Goal: Find specific page/section: Find specific page/section

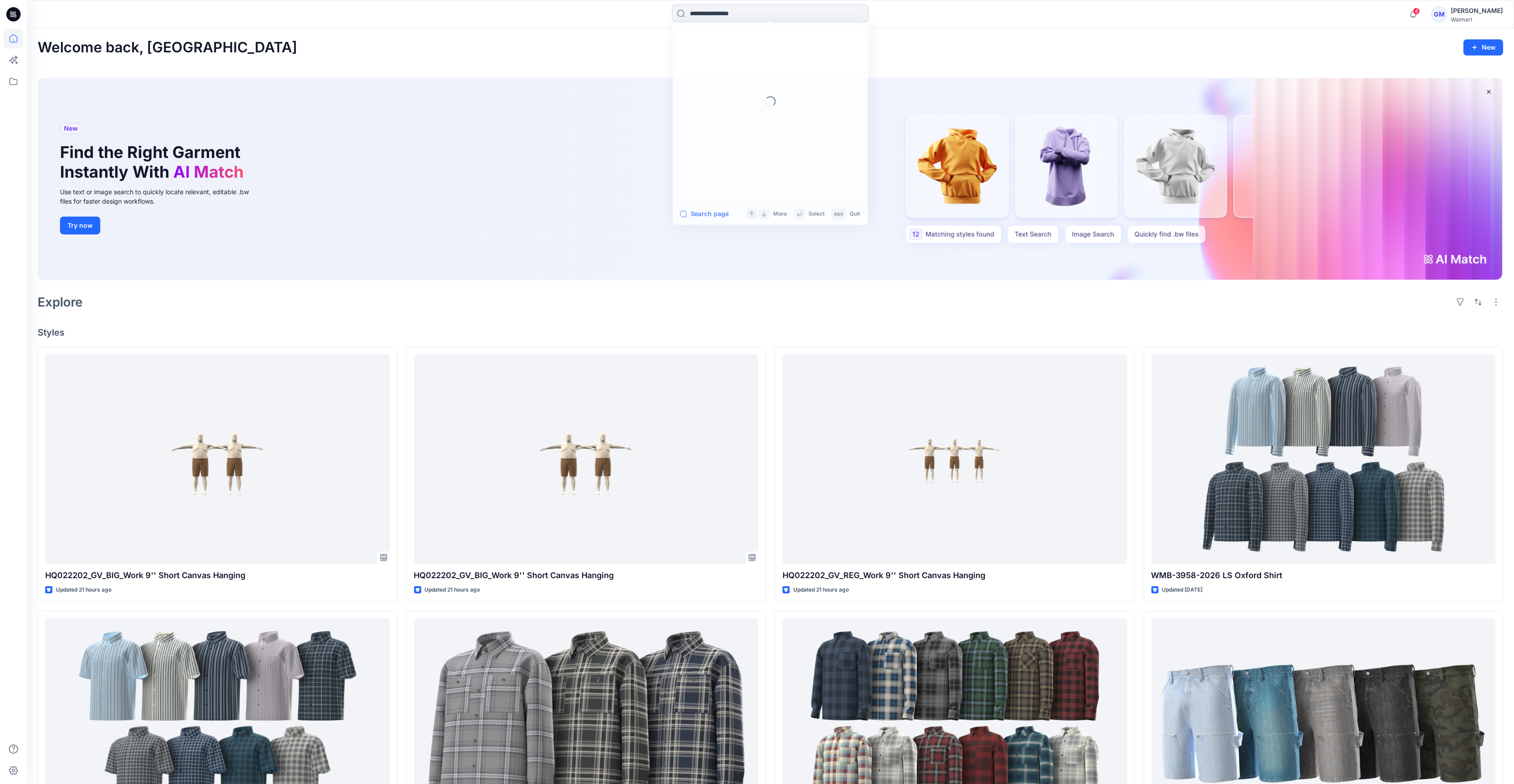
click at [698, 11] on input at bounding box center [770, 13] width 197 height 18
click at [11, 89] on icon at bounding box center [13, 81] width 20 height 20
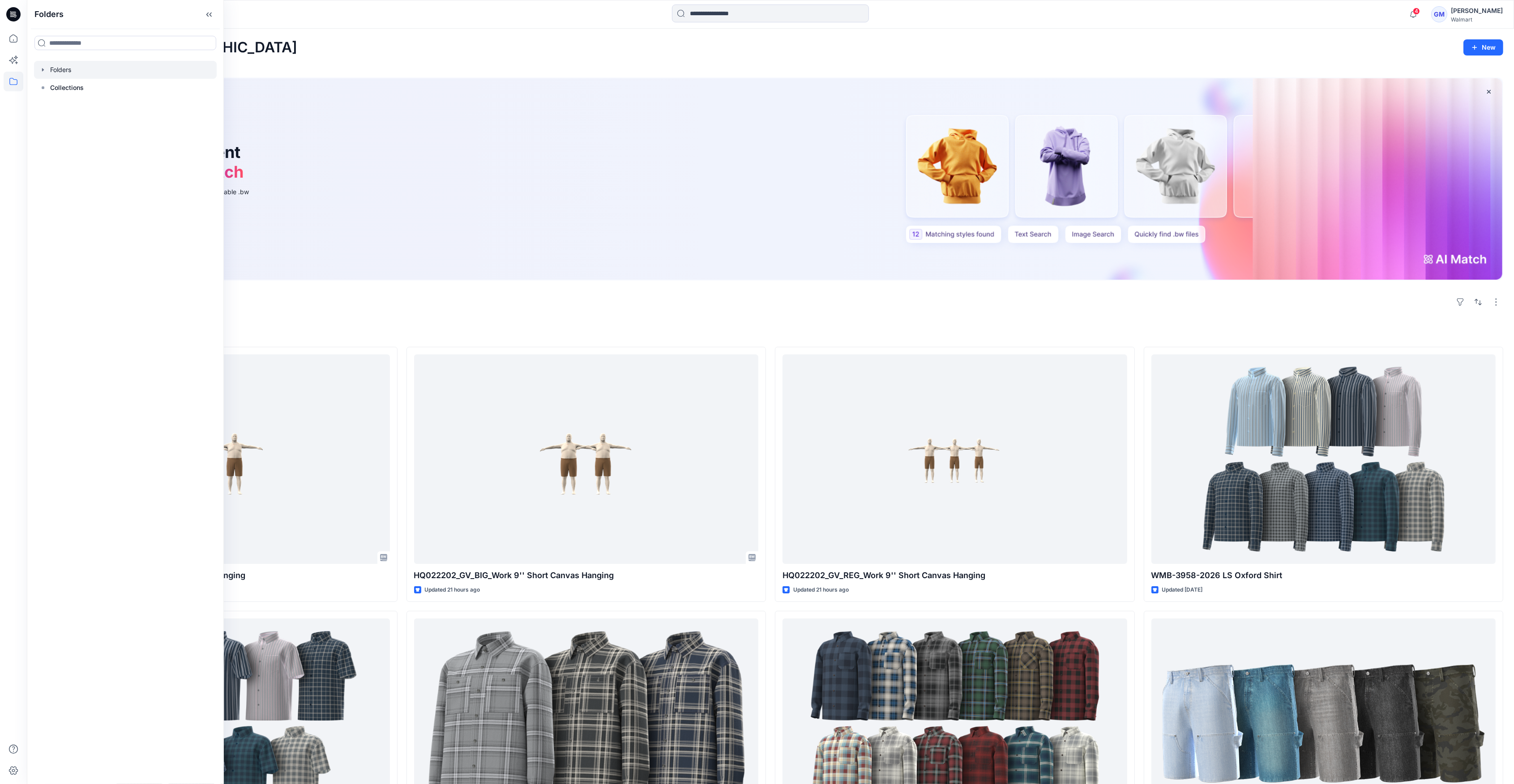
click at [46, 71] on div at bounding box center [125, 69] width 183 height 18
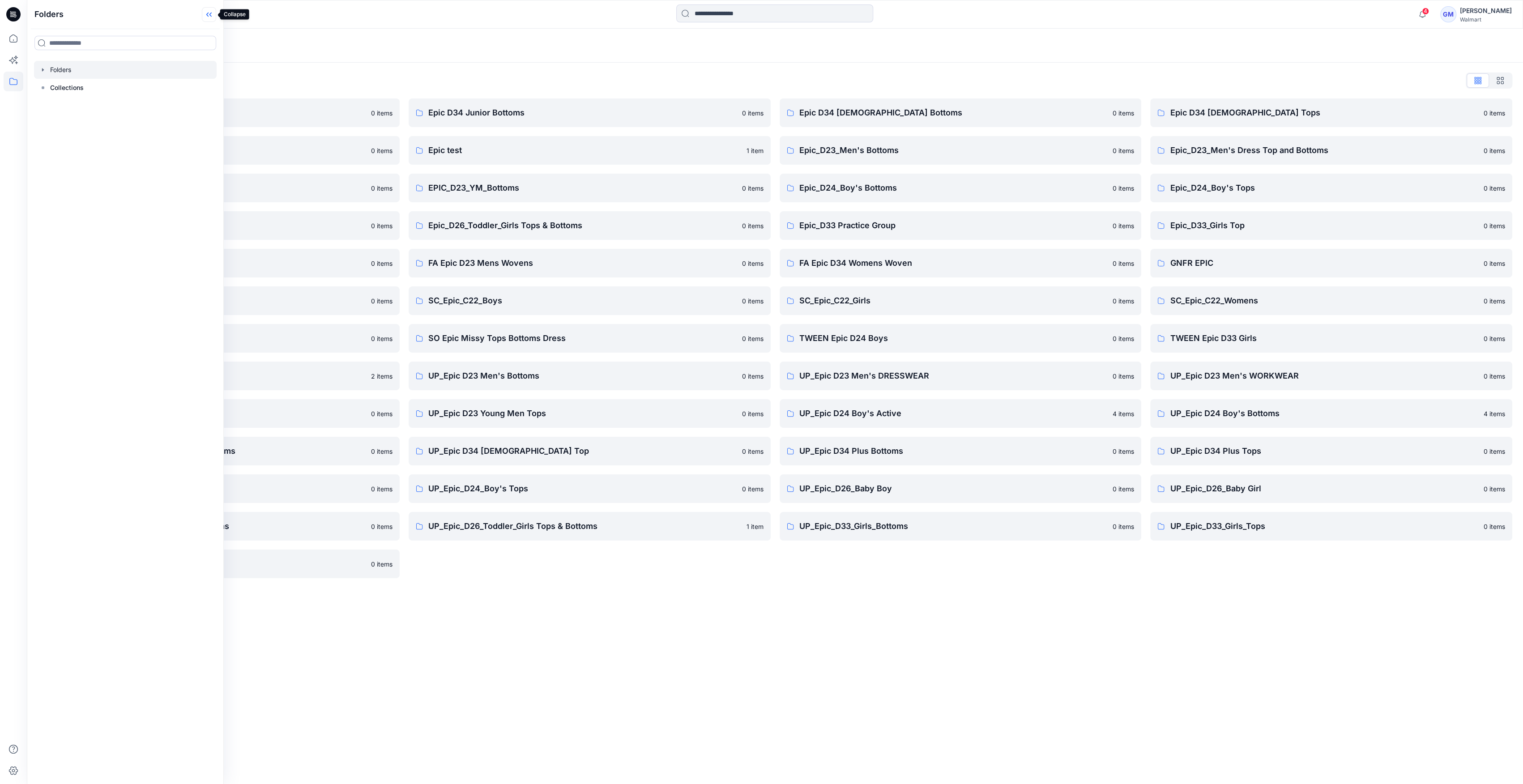
click at [213, 9] on icon at bounding box center [209, 14] width 14 height 15
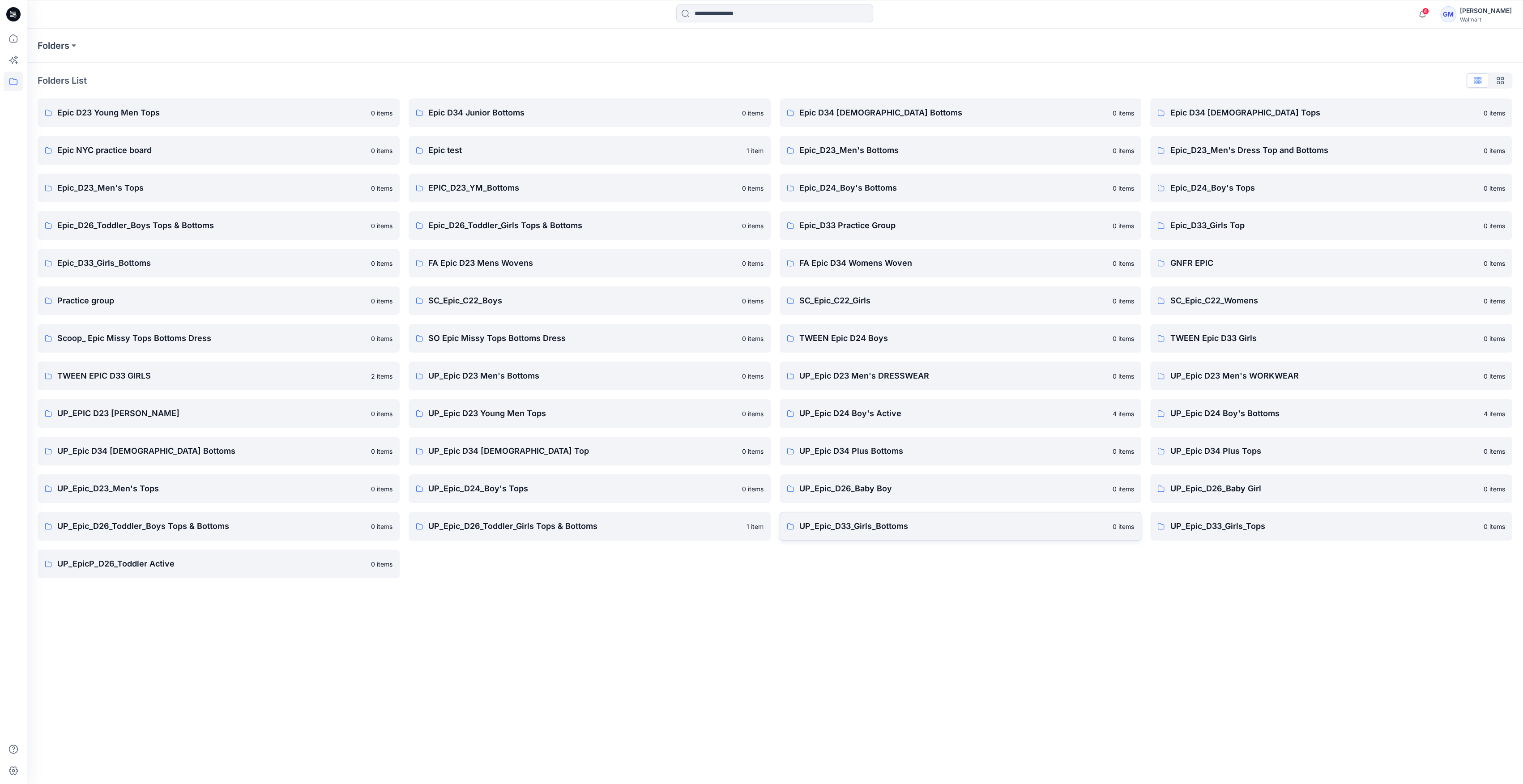
click at [882, 527] on p "UP_Epic_D33_Girls_Bottoms" at bounding box center [953, 526] width 308 height 13
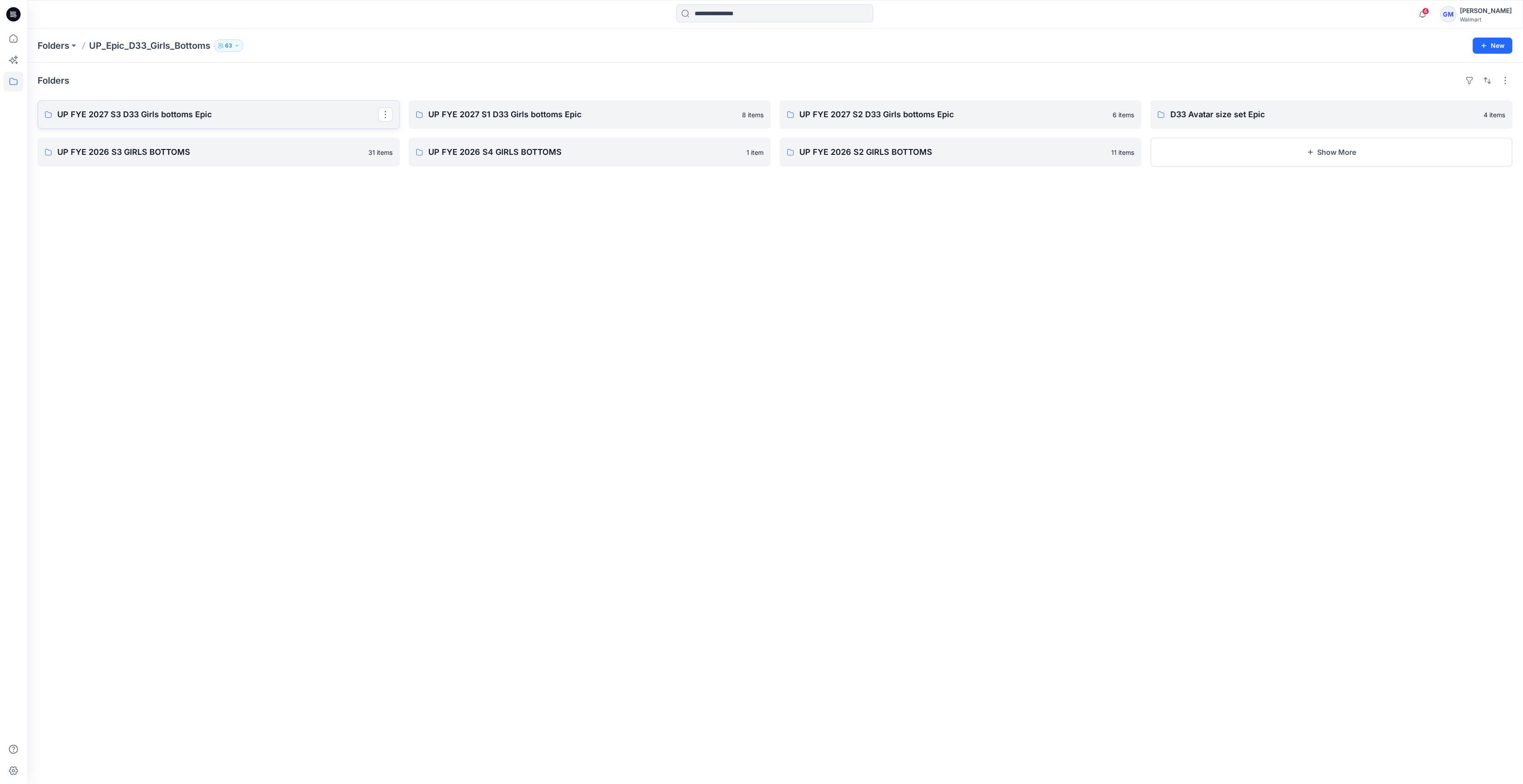
click at [96, 123] on link "UP FYE 2027 S3 D33 Girls bottoms Epic" at bounding box center [219, 114] width 362 height 29
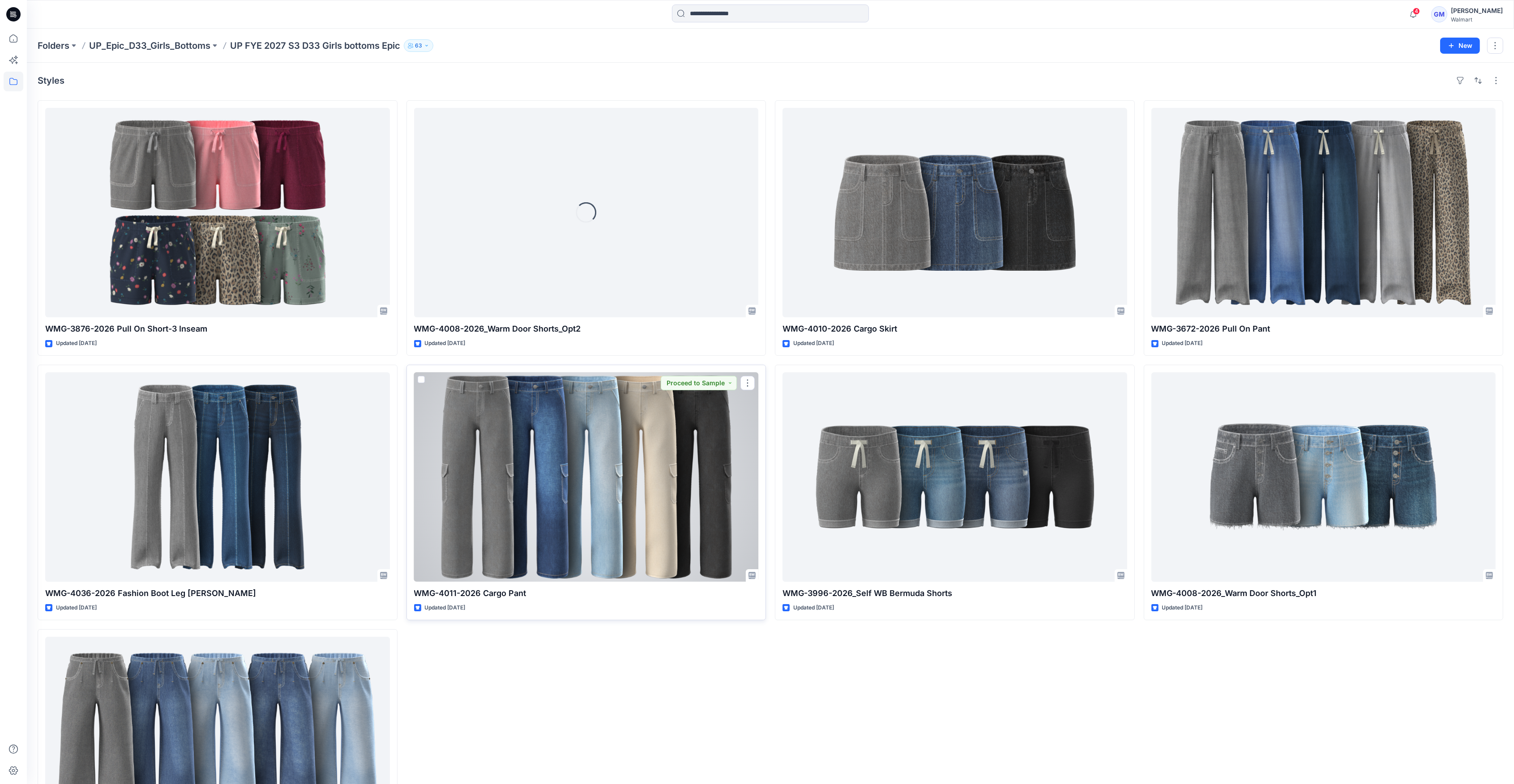
click at [463, 408] on div at bounding box center [586, 477] width 345 height 209
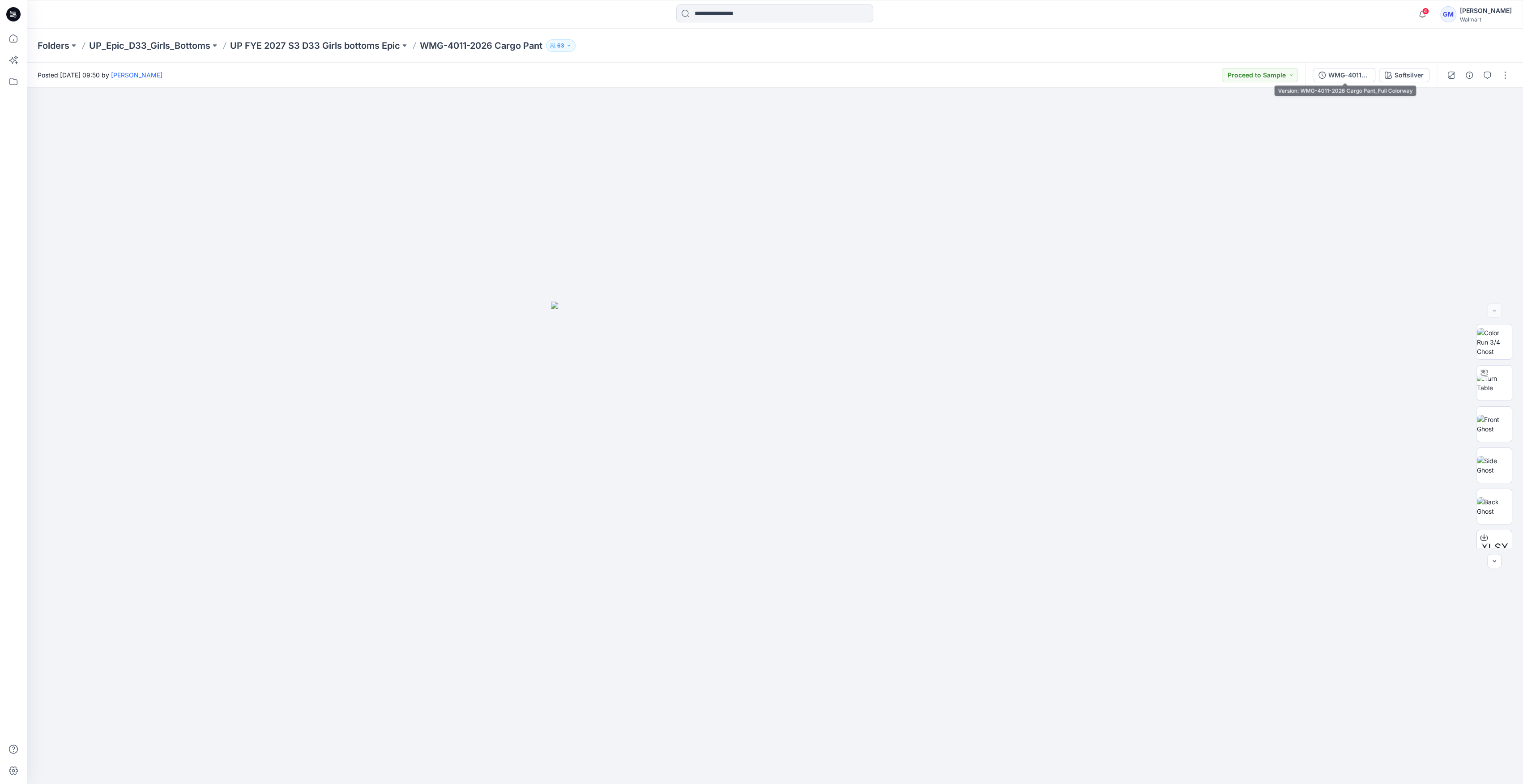
click at [1353, 79] on div "WMG-4011-2026 Cargo Pant_Full Colorway" at bounding box center [1349, 75] width 41 height 10
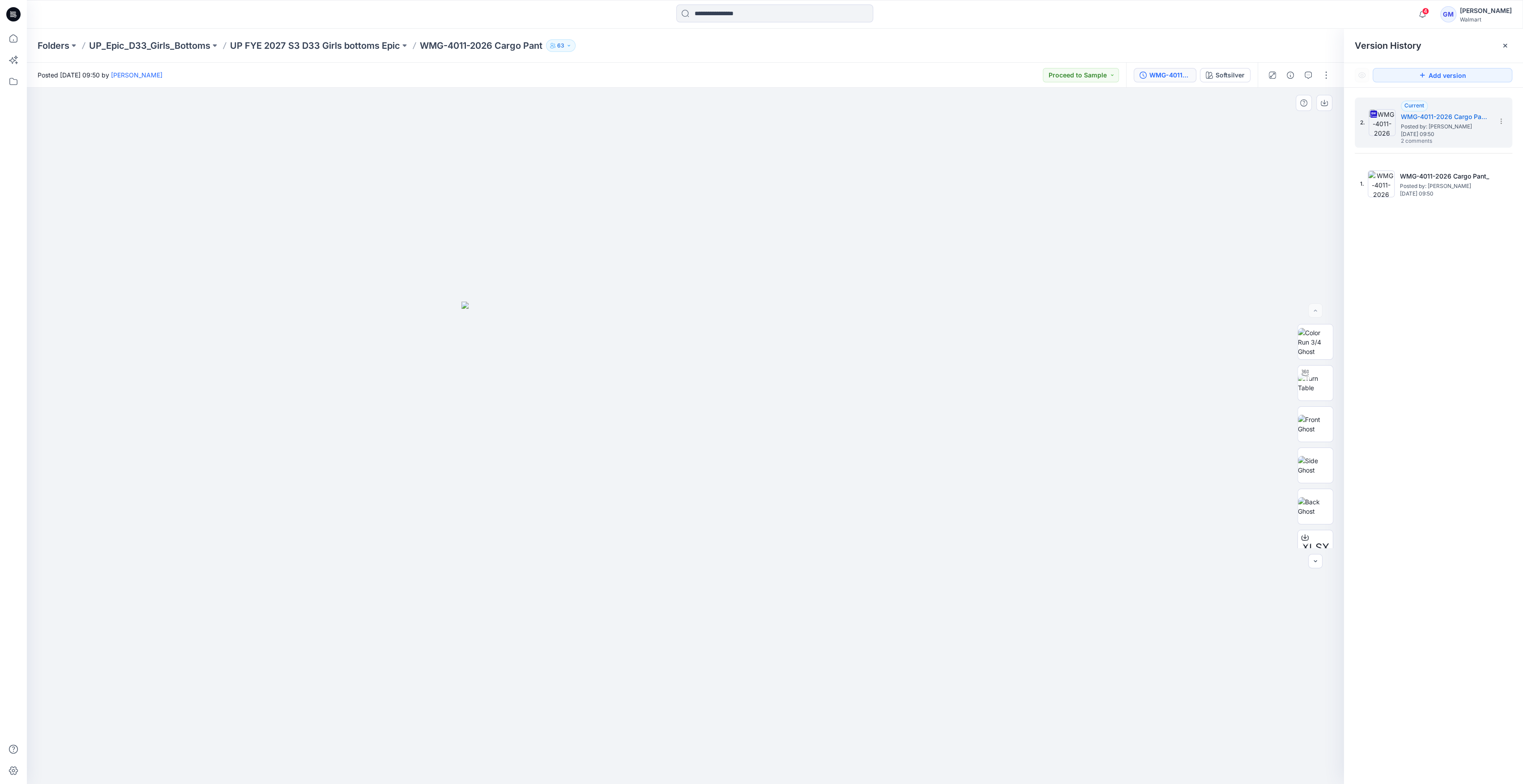
click at [1236, 193] on div at bounding box center [685, 436] width 1317 height 696
click at [1289, 77] on icon "button" at bounding box center [1290, 75] width 7 height 7
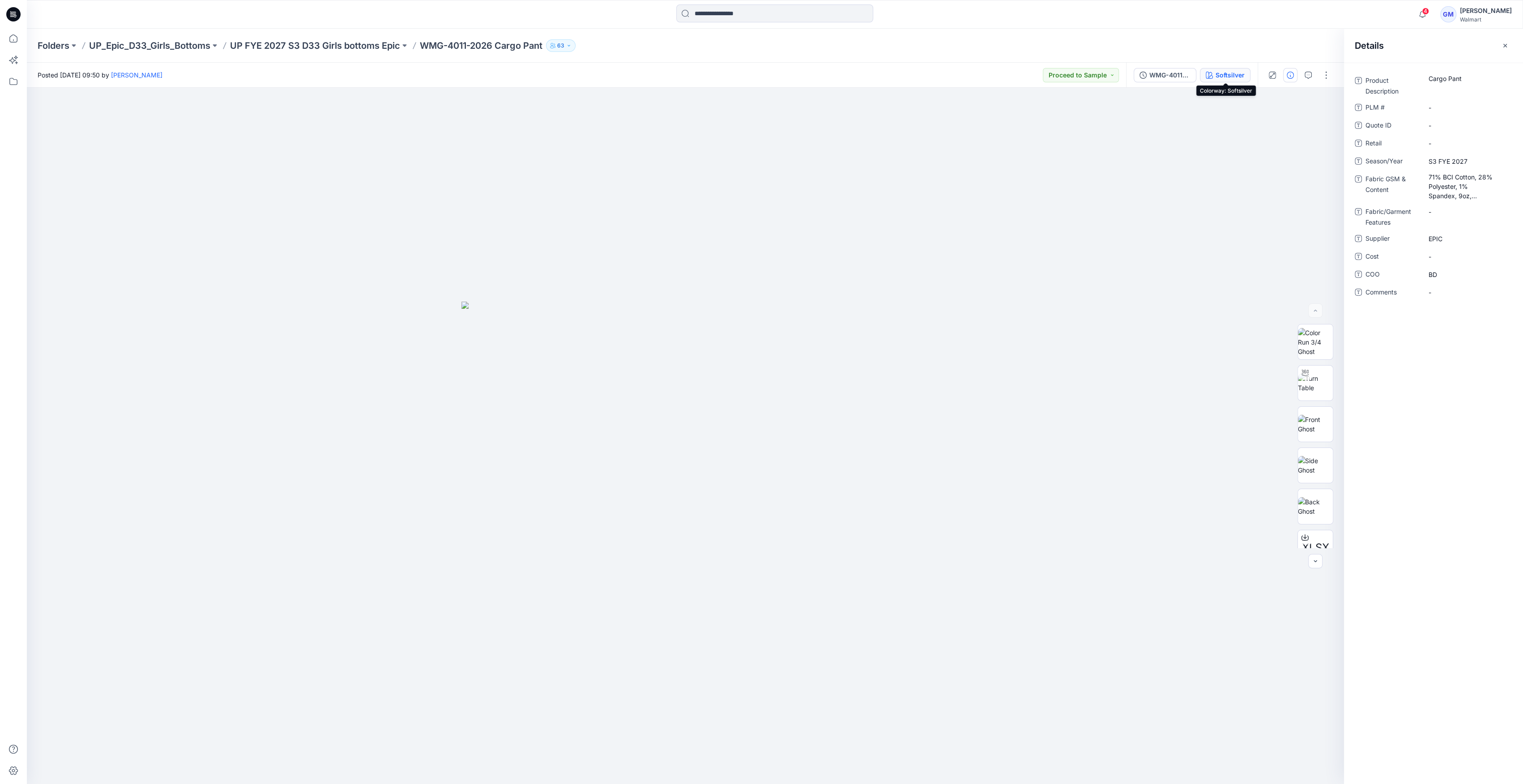
click at [1225, 76] on div "Softsilver" at bounding box center [1229, 75] width 29 height 10
click at [1304, 74] on button "button" at bounding box center [1308, 75] width 14 height 14
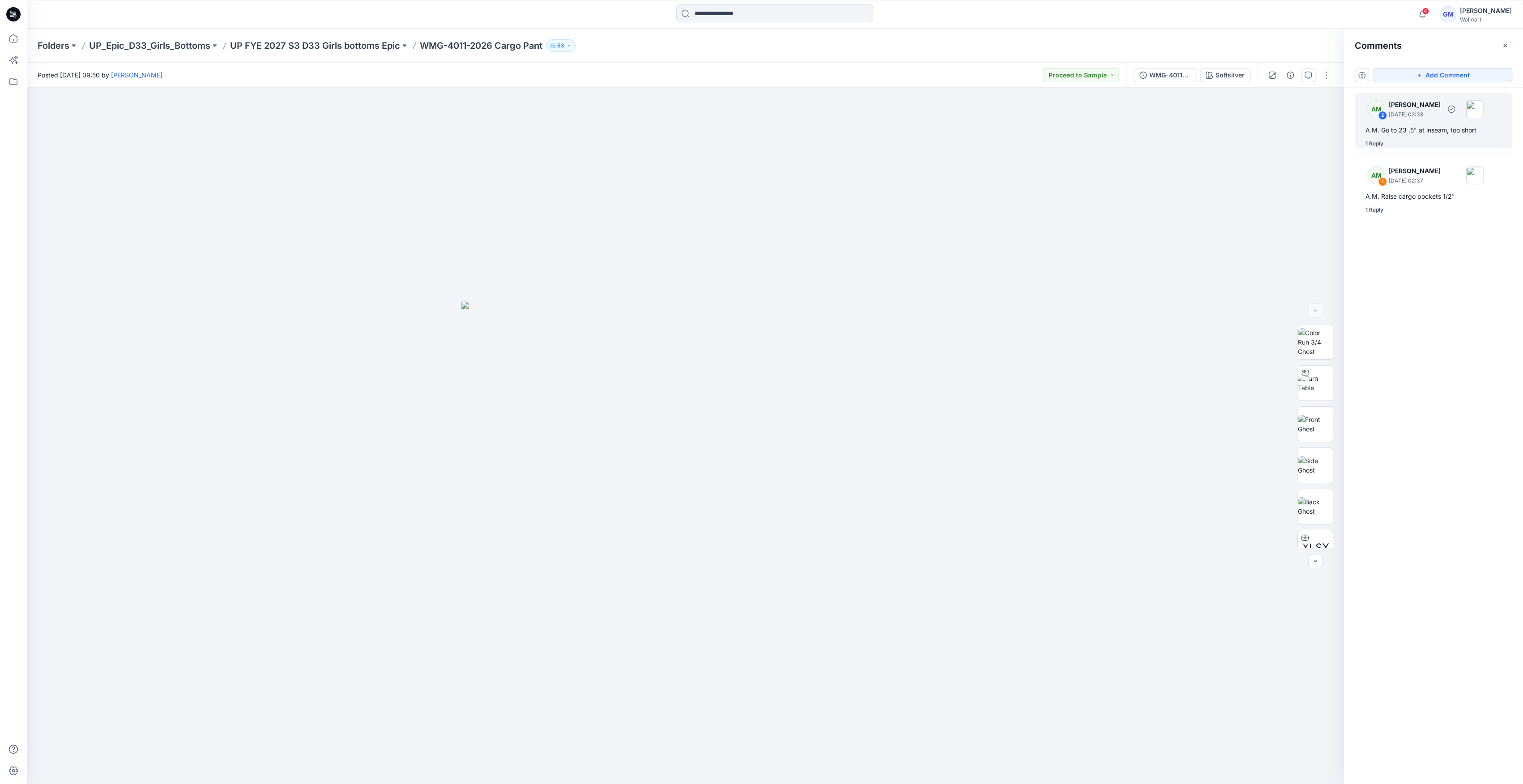
click at [1376, 107] on div "AM" at bounding box center [1376, 109] width 18 height 18
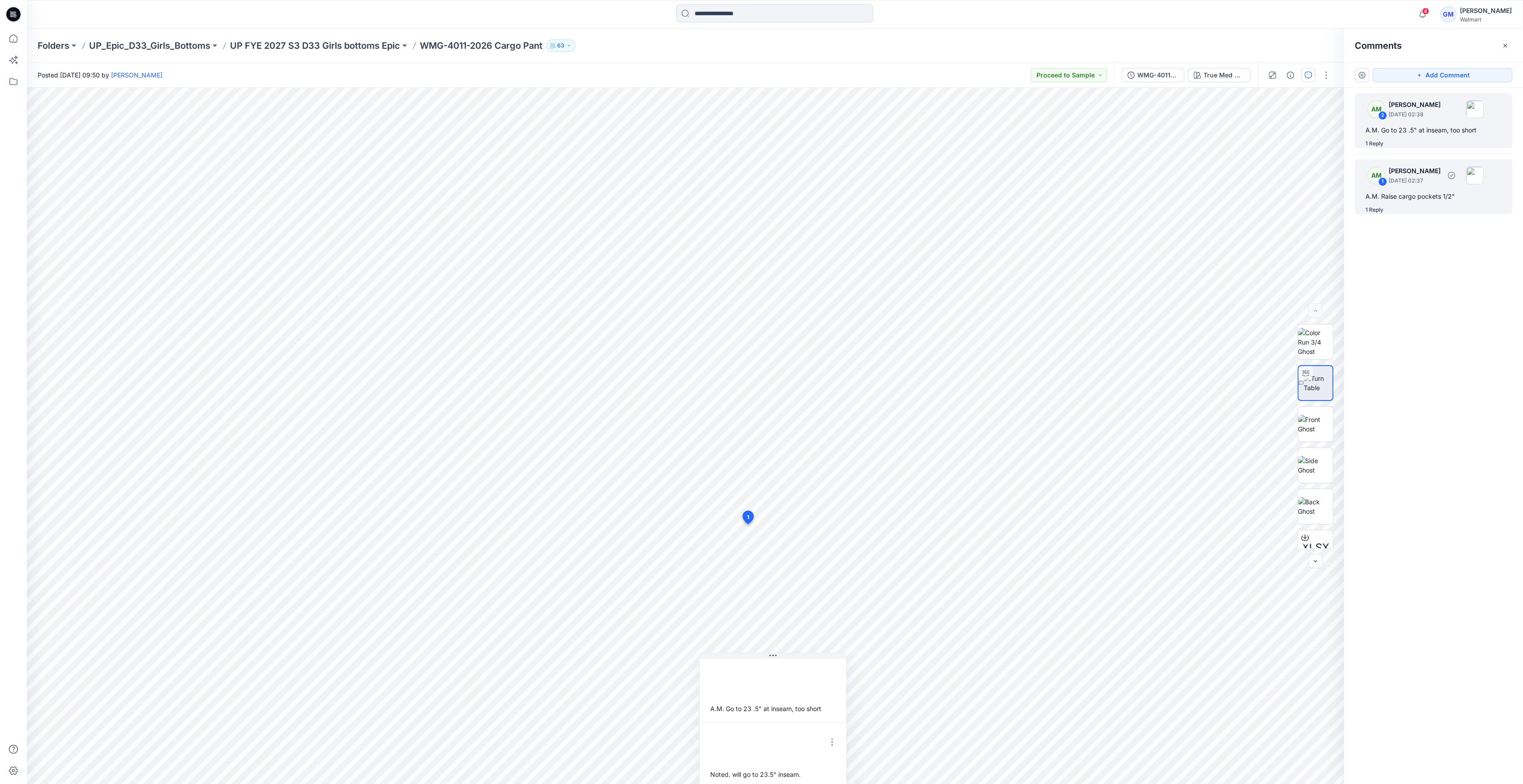
click at [1394, 193] on div "A.M. Raise cargo pockets 1/2"" at bounding box center [1434, 196] width 136 height 11
